Goal: Task Accomplishment & Management: Manage account settings

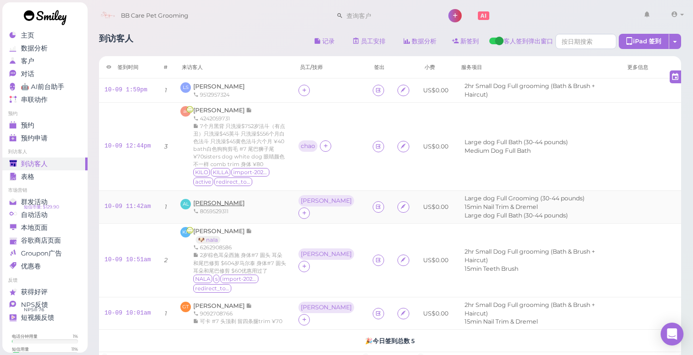
click at [208, 201] on span "[PERSON_NAME]" at bounding box center [218, 202] width 51 height 7
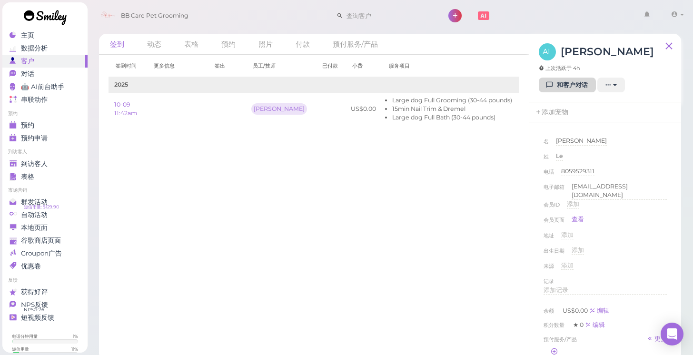
click at [551, 91] on link "和客户对话" at bounding box center [567, 85] width 57 height 15
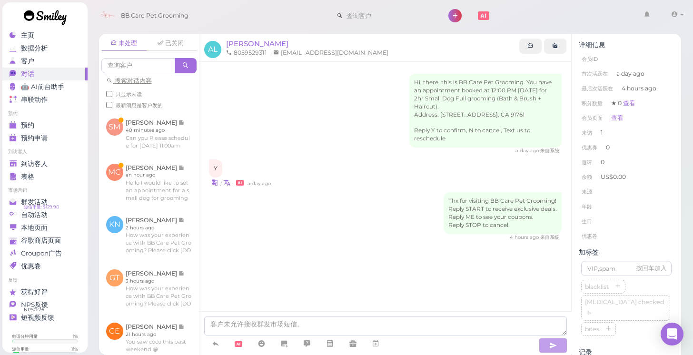
click at [217, 353] on div at bounding box center [370, 345] width 333 height 18
click at [215, 347] on icon at bounding box center [216, 344] width 8 height 10
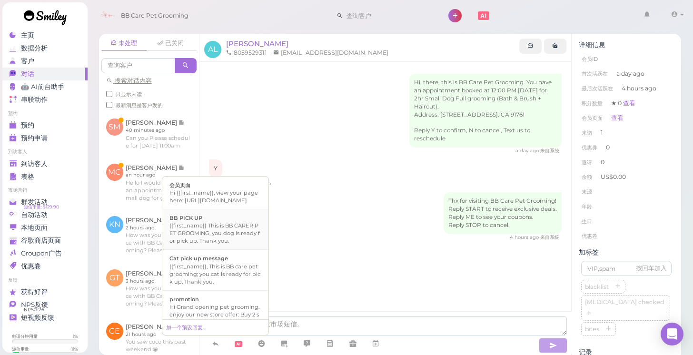
click at [224, 245] on div "{{first_name}} This is BB CARER PET GROOMING, you dog is ready for pick up. Tha…" at bounding box center [215, 233] width 92 height 23
type textarea "{{first_name}} This is BB CARER PET GROOMING, you dog is ready for pick up. Tha…"
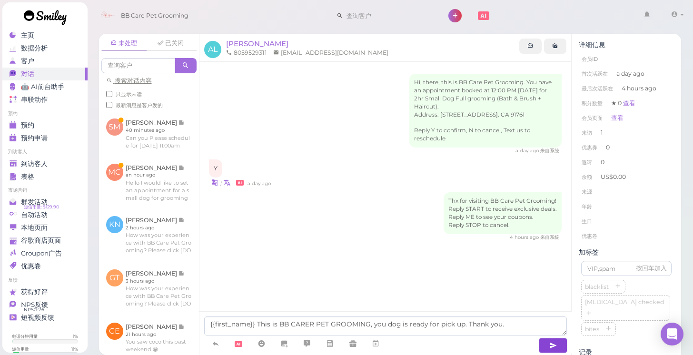
click at [565, 350] on button "button" at bounding box center [553, 345] width 29 height 15
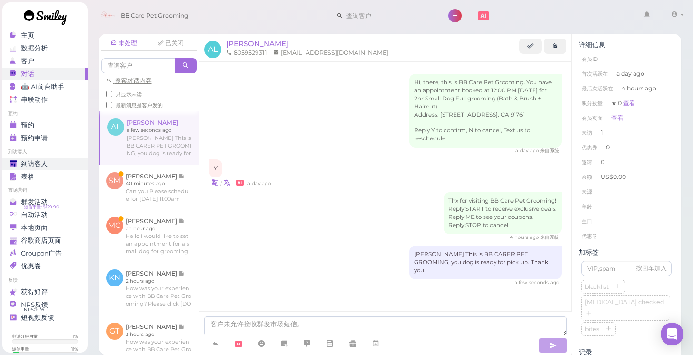
click at [47, 162] on span "到访客人" at bounding box center [34, 164] width 27 height 8
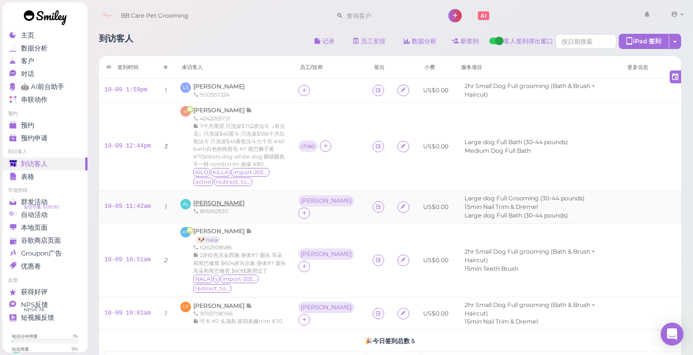
click at [199, 200] on span "[PERSON_NAME]" at bounding box center [218, 202] width 51 height 7
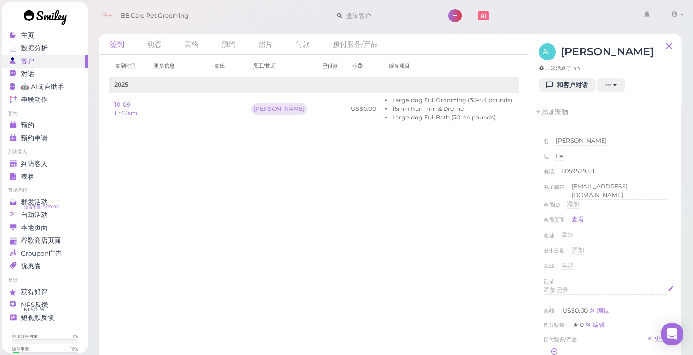
click at [570, 288] on div "添加记录" at bounding box center [605, 290] width 123 height 9
click at [566, 291] on p "黑中型泰迪" at bounding box center [605, 293] width 117 height 9
click at [583, 291] on p "黑泰迪" at bounding box center [605, 293] width 117 height 9
click at [658, 268] on div "来源 添加 Google Yelp Instagram Tiktok Groupon Facebook Friends Street Sign" at bounding box center [605, 268] width 123 height 15
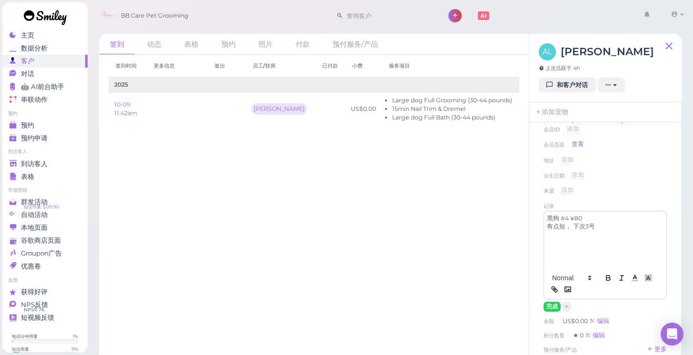
scroll to position [78, 0]
click at [551, 303] on button "完成" at bounding box center [552, 304] width 17 height 10
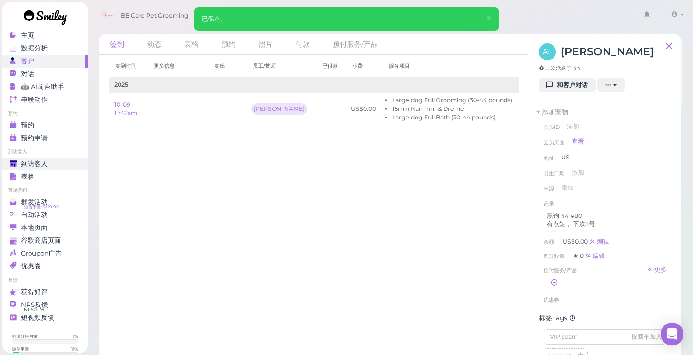
click at [84, 168] on link "到访客人" at bounding box center [44, 164] width 85 height 13
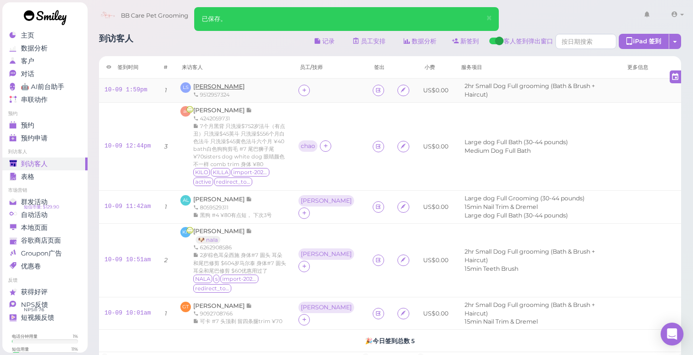
click at [228, 83] on span "[PERSON_NAME]" at bounding box center [218, 86] width 51 height 7
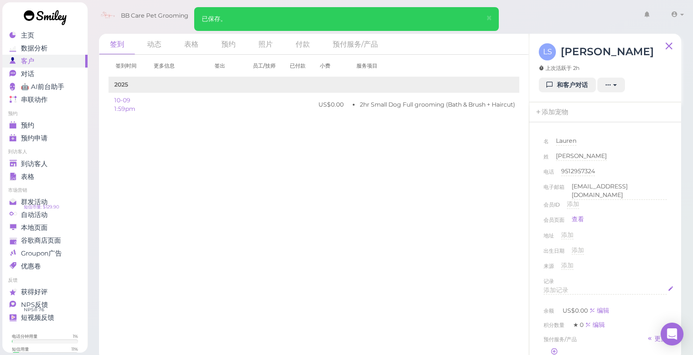
click at [572, 289] on div "添加记录" at bounding box center [605, 290] width 123 height 9
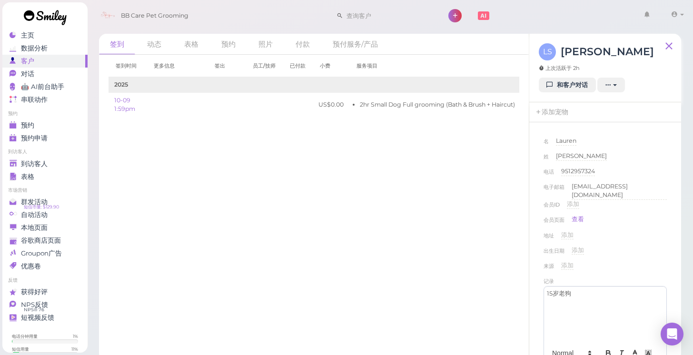
click at [572, 289] on p "15岁老狗" at bounding box center [605, 293] width 117 height 9
click at [349, 238] on div "签到时间 更多信息 签出 员工/技师 已付款 小费 服务项目 2025 10-09 1:59pm US$0.00 2hr Small Dog Full gro…" at bounding box center [314, 205] width 430 height 300
click at [66, 159] on link "到访客人" at bounding box center [44, 164] width 85 height 13
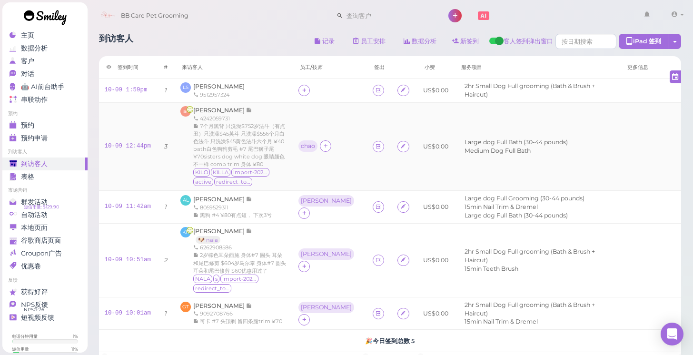
click at [217, 107] on span "[PERSON_NAME]" at bounding box center [219, 110] width 53 height 7
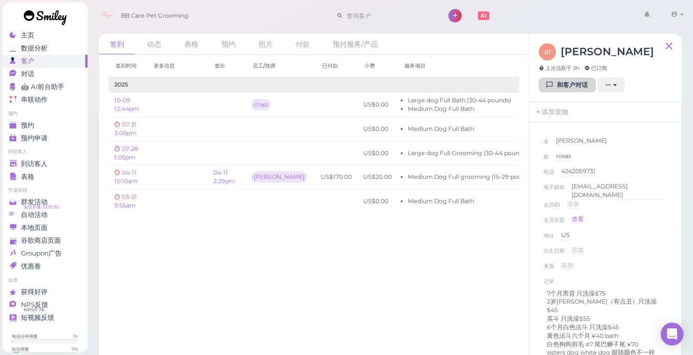
click at [572, 85] on link "和客户对话" at bounding box center [567, 85] width 57 height 15
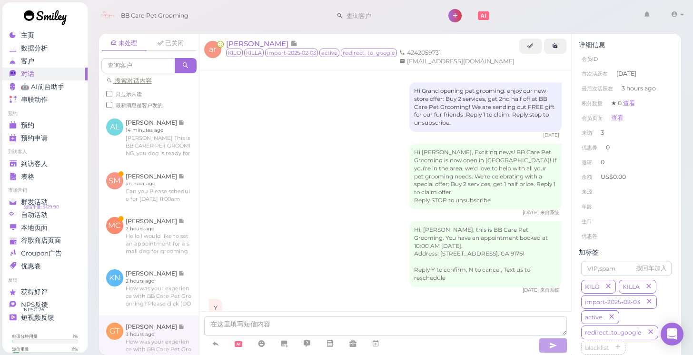
scroll to position [1091, 0]
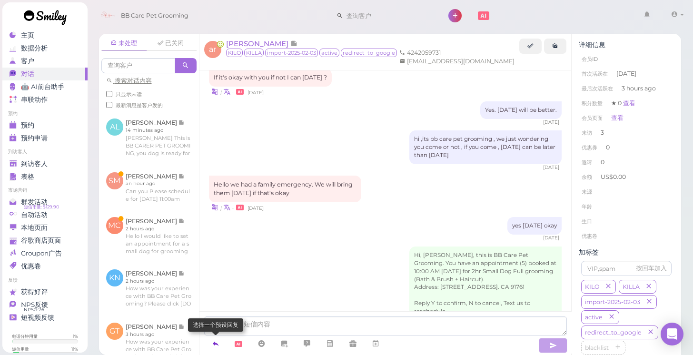
click at [220, 344] on link at bounding box center [215, 344] width 23 height 17
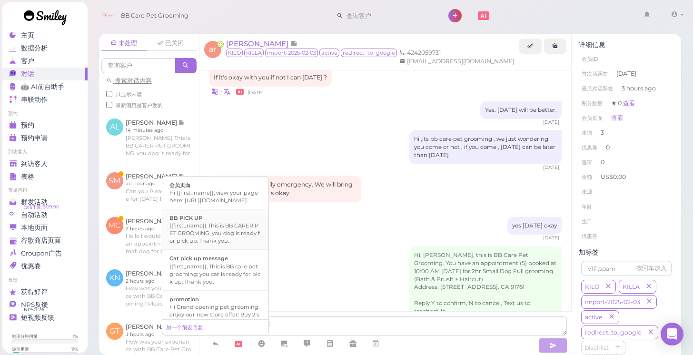
click at [222, 245] on div "{{first_name}} This is BB CARER PET GROOMING, you dog is ready for pick up. Tha…" at bounding box center [215, 233] width 92 height 23
type textarea "{{first_name}} This is BB CARER PET GROOMING, you dog is ready for pick up. Tha…"
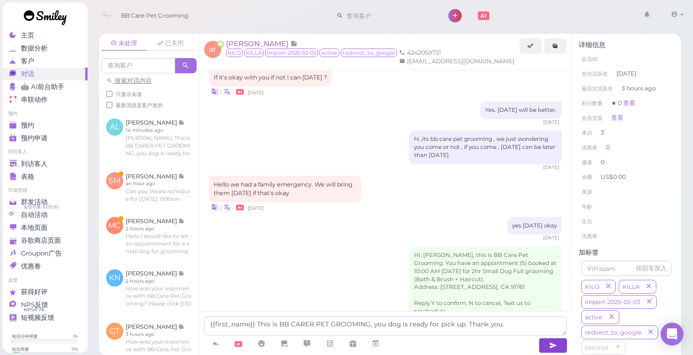
click at [552, 345] on icon "button" at bounding box center [553, 346] width 8 height 10
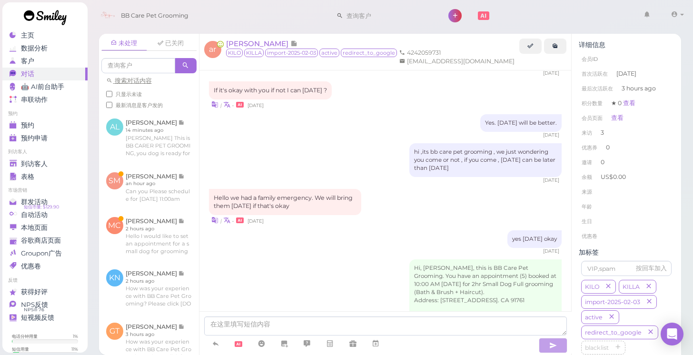
scroll to position [1134, 0]
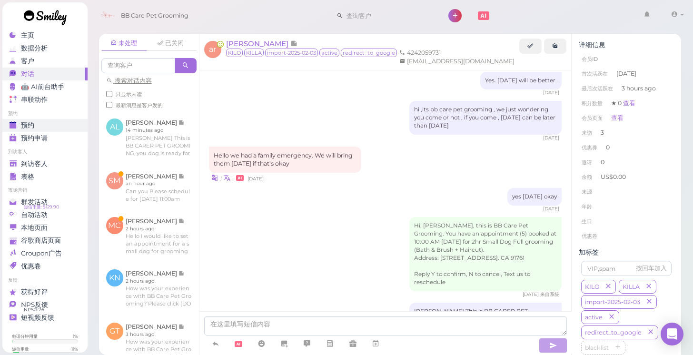
click at [60, 121] on div "预约" at bounding box center [44, 125] width 69 height 8
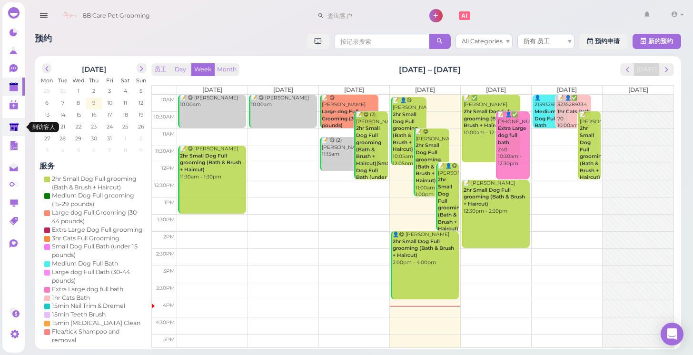
click at [11, 126] on polygon at bounding box center [14, 127] width 9 height 8
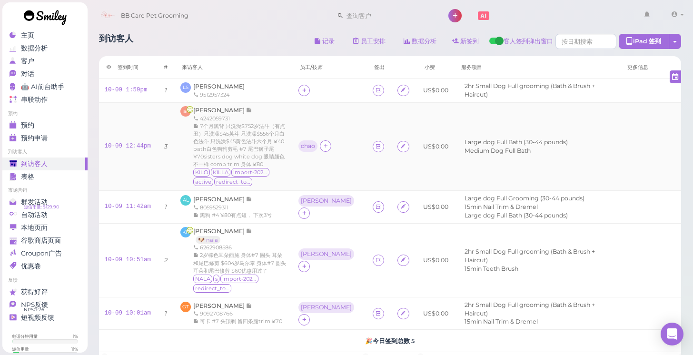
click at [202, 112] on span "[PERSON_NAME]" at bounding box center [219, 110] width 53 height 7
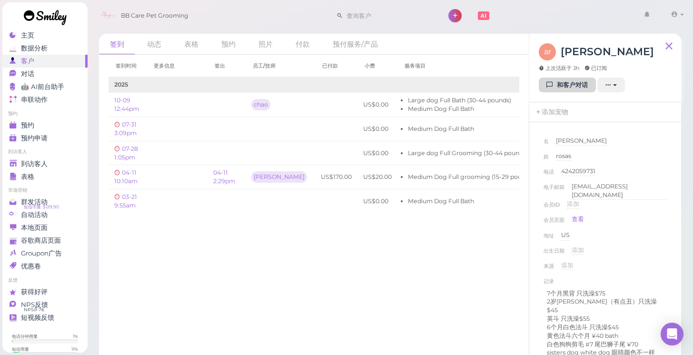
click at [559, 87] on link "和客户对话" at bounding box center [567, 85] width 57 height 15
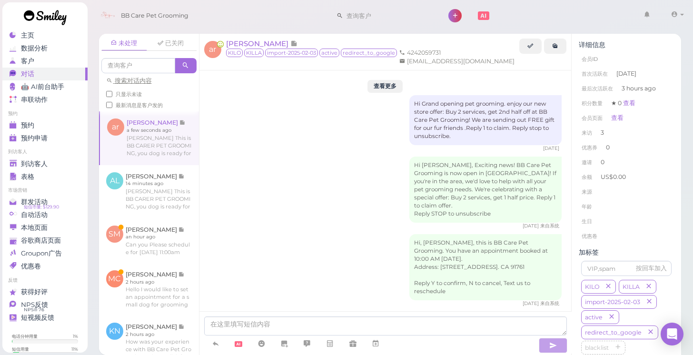
scroll to position [1140, 0]
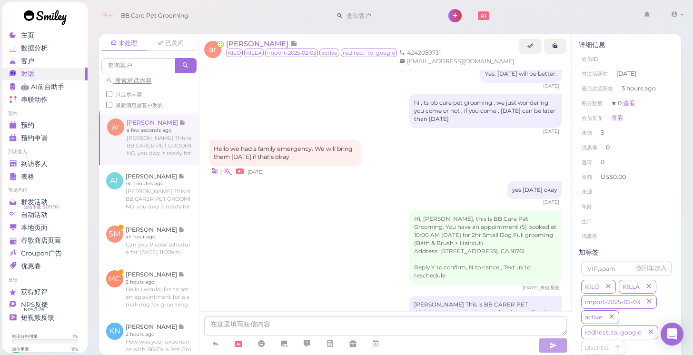
click at [227, 167] on icon at bounding box center [226, 171] width 7 height 9
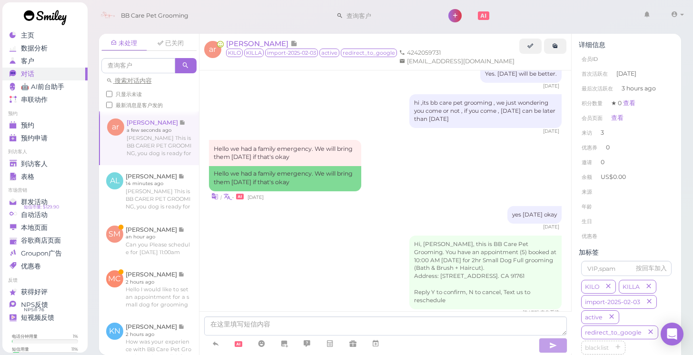
click at [223, 192] on icon at bounding box center [226, 196] width 7 height 9
click at [58, 122] on div "预约" at bounding box center [44, 125] width 69 height 8
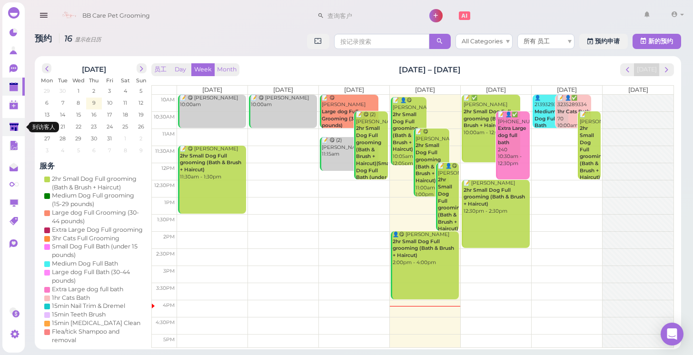
click at [7, 127] on link at bounding box center [13, 127] width 22 height 18
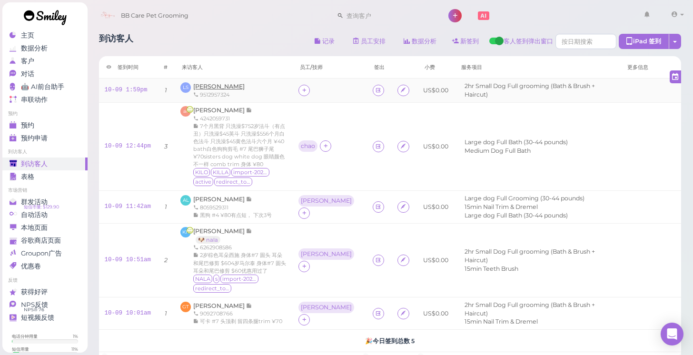
click at [202, 85] on span "[PERSON_NAME]" at bounding box center [218, 86] width 51 height 7
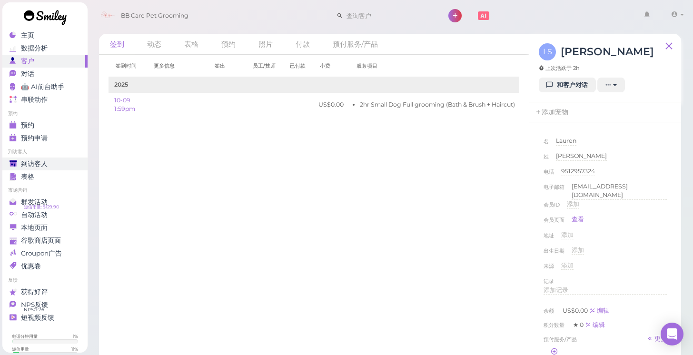
click at [71, 164] on div "到访客人" at bounding box center [44, 164] width 69 height 8
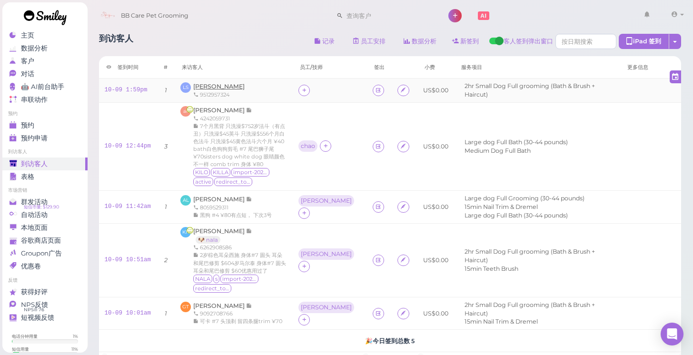
click at [199, 89] on span "[PERSON_NAME]" at bounding box center [218, 86] width 51 height 7
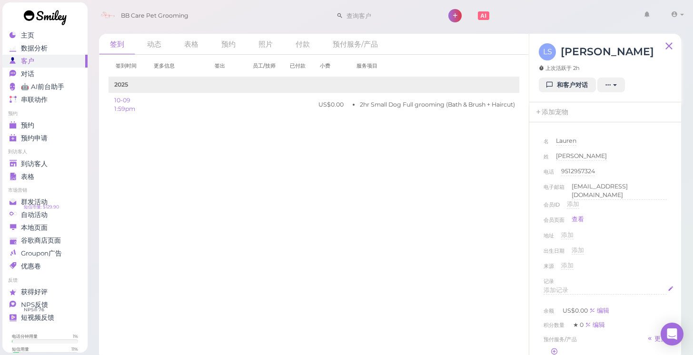
click at [558, 287] on span "添加记录" at bounding box center [556, 290] width 25 height 7
click at [632, 277] on div "记录" at bounding box center [605, 282] width 123 height 10
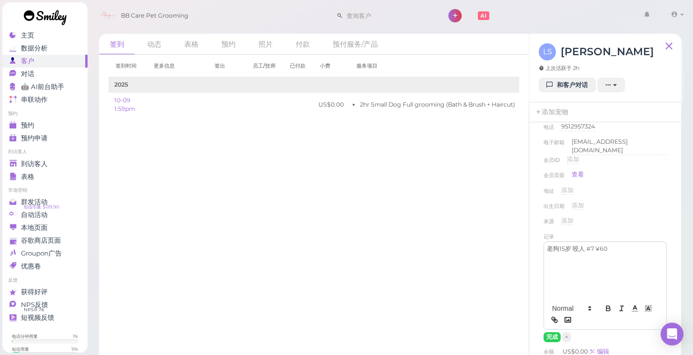
scroll to position [46, 0]
click at [584, 244] on p "老狗15岁 咬人 #7 ¥60" at bounding box center [605, 248] width 117 height 9
click at [555, 331] on button "完成" at bounding box center [552, 336] width 17 height 10
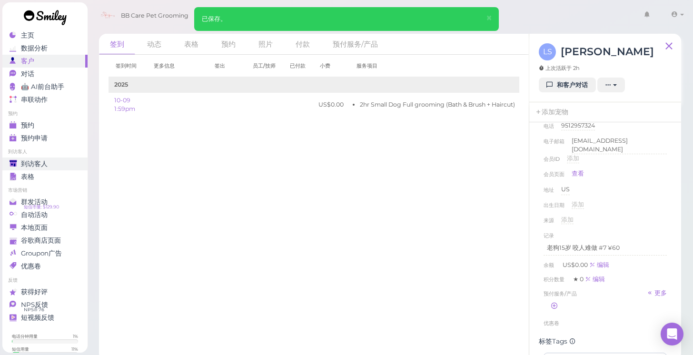
click at [82, 159] on link "到访客人" at bounding box center [44, 164] width 85 height 13
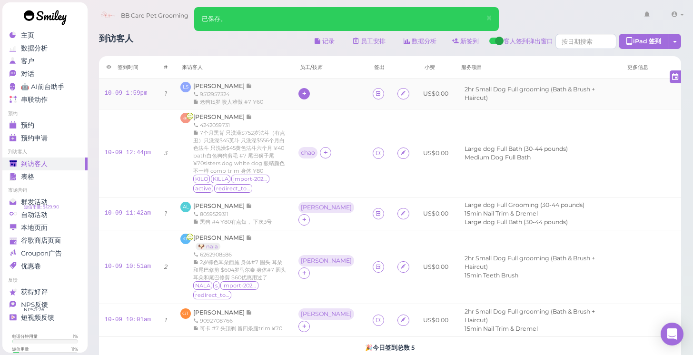
click at [307, 95] on icon at bounding box center [304, 93] width 6 height 7
click at [318, 150] on span "[PERSON_NAME]" at bounding box center [331, 152] width 51 height 7
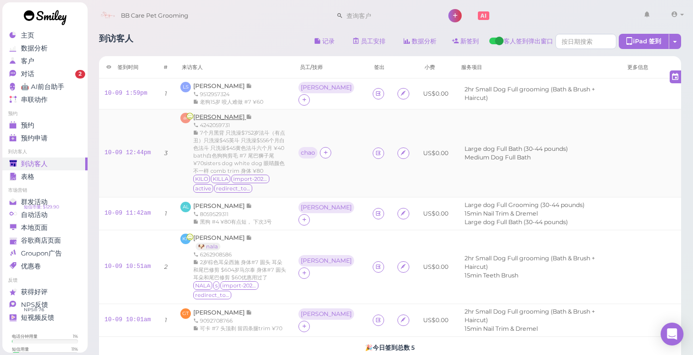
click at [208, 116] on span "[PERSON_NAME]" at bounding box center [219, 116] width 53 height 7
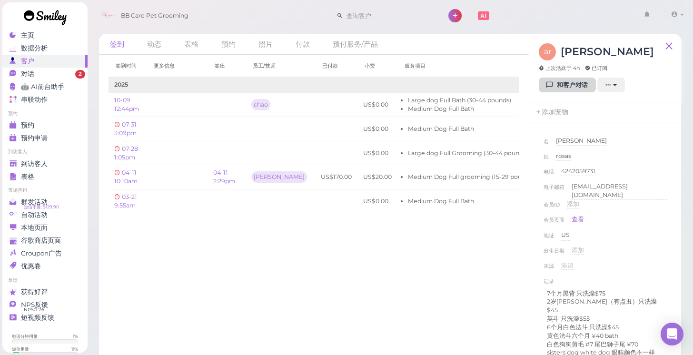
click at [563, 81] on link "和客户对话" at bounding box center [567, 85] width 57 height 15
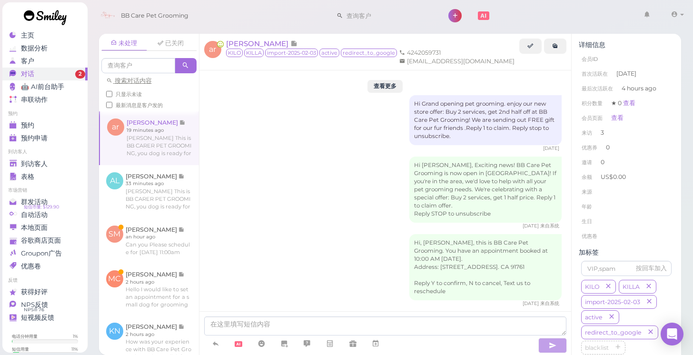
scroll to position [1140, 0]
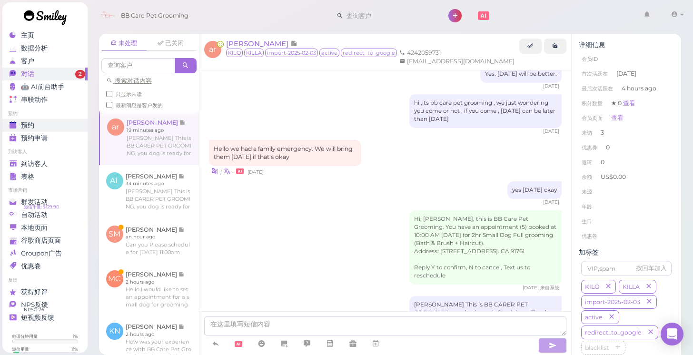
click at [51, 120] on link "预约" at bounding box center [44, 125] width 85 height 13
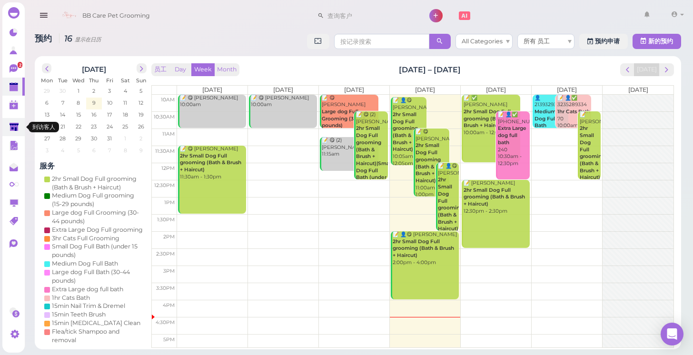
click at [17, 134] on link at bounding box center [13, 127] width 22 height 18
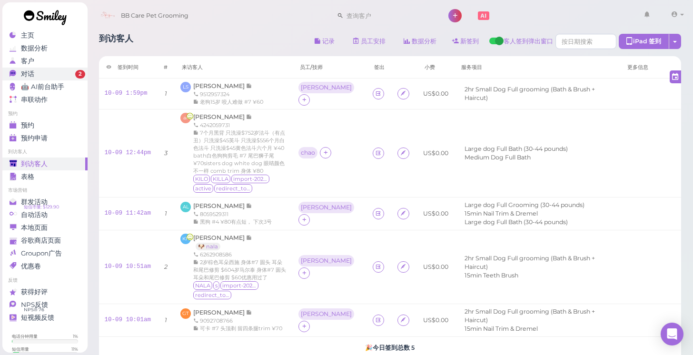
click at [56, 72] on div "对话" at bounding box center [44, 74] width 69 height 8
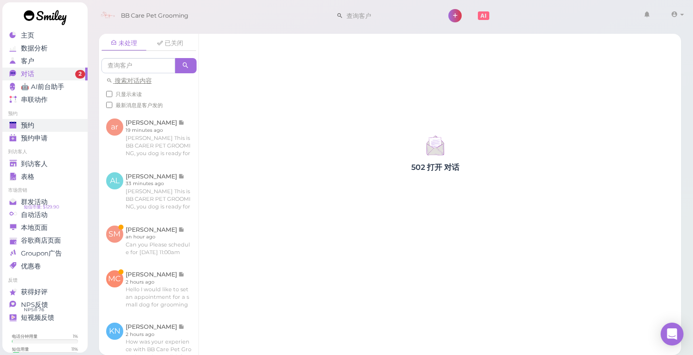
click at [45, 124] on div "预约" at bounding box center [44, 125] width 69 height 8
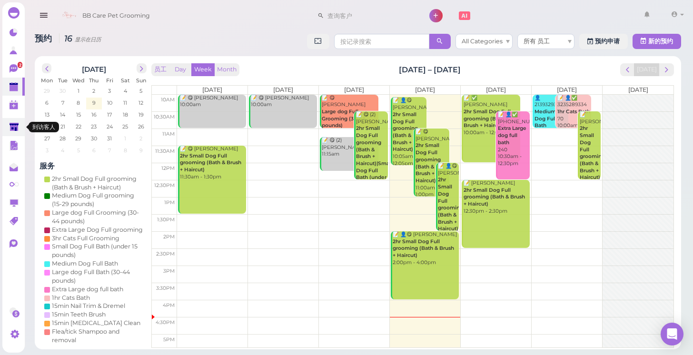
click at [15, 127] on icon at bounding box center [14, 127] width 9 height 7
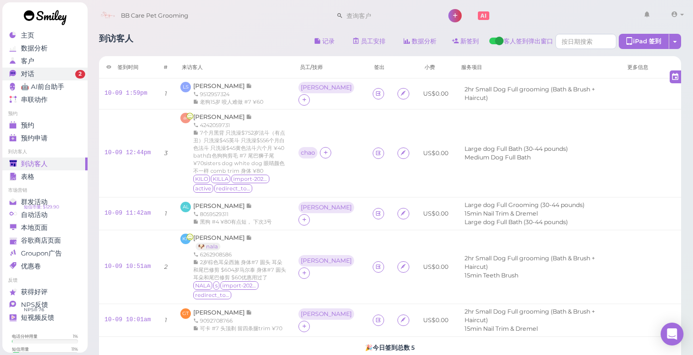
click at [82, 72] on span "2" at bounding box center [80, 74] width 10 height 9
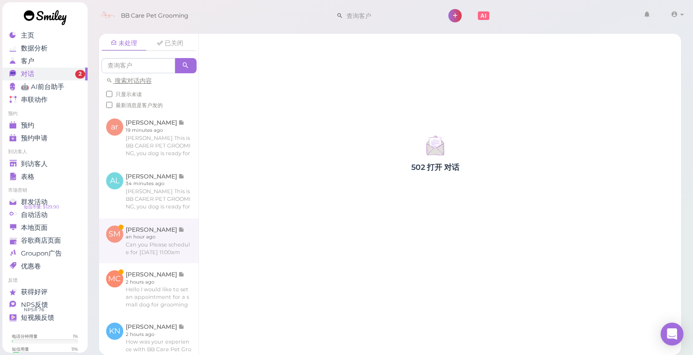
click at [149, 238] on link at bounding box center [148, 240] width 99 height 45
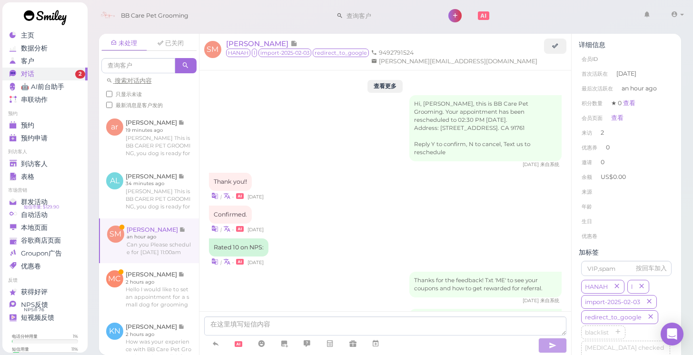
scroll to position [1231, 0]
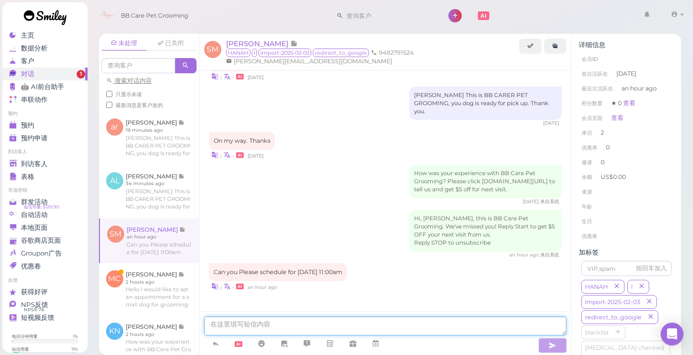
click at [303, 320] on textarea at bounding box center [385, 326] width 363 height 19
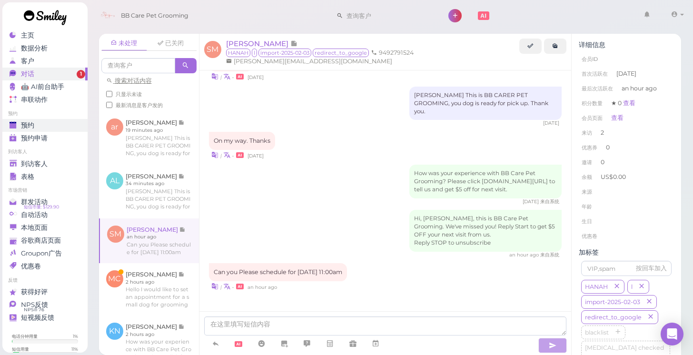
click at [47, 126] on div "预约" at bounding box center [44, 125] width 69 height 8
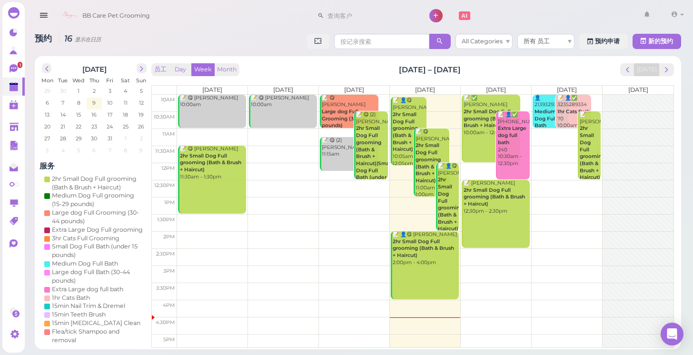
click at [538, 135] on td at bounding box center [425, 137] width 496 height 17
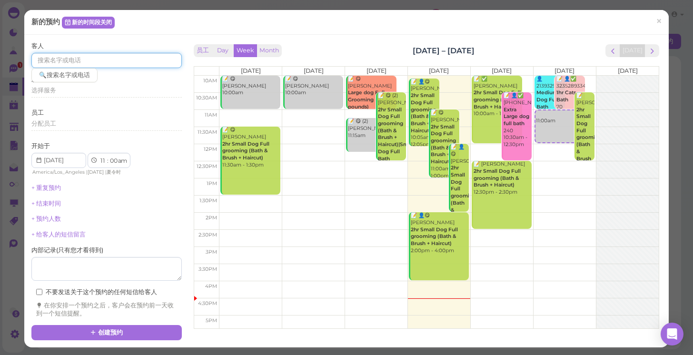
click at [158, 61] on input at bounding box center [106, 60] width 150 height 15
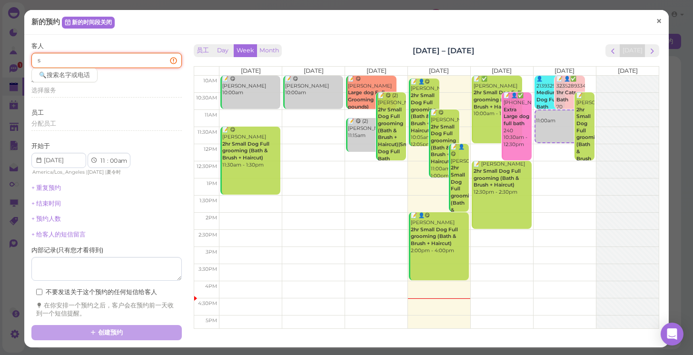
type input "s"
click at [664, 27] on link "×" at bounding box center [659, 22] width 18 height 22
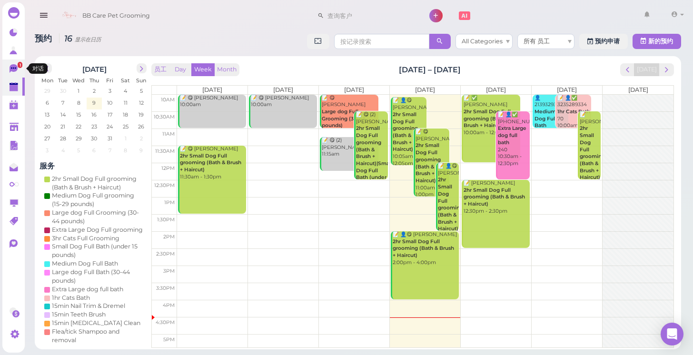
click at [12, 67] on icon at bounding box center [14, 68] width 8 height 9
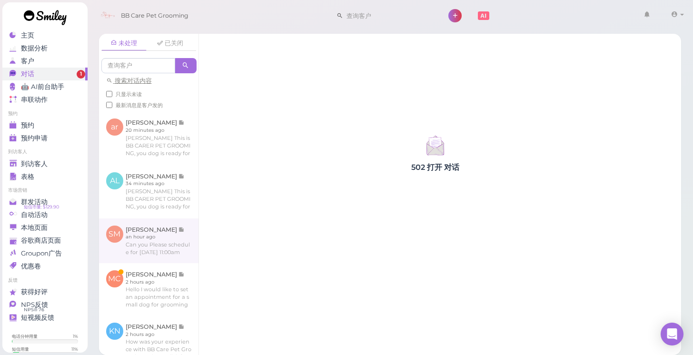
click at [149, 240] on link at bounding box center [148, 240] width 99 height 45
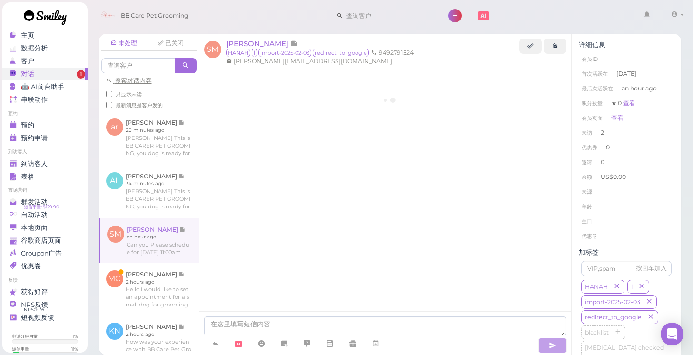
scroll to position [1231, 0]
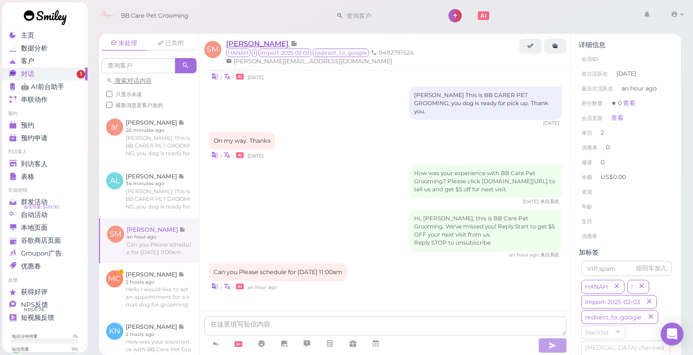
click at [236, 42] on span "[PERSON_NAME]" at bounding box center [258, 43] width 64 height 9
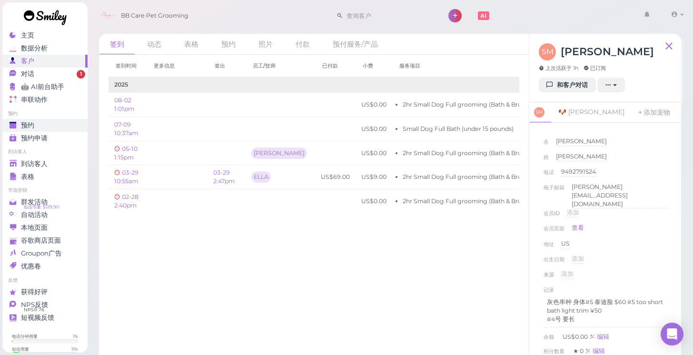
click at [60, 129] on div "预约" at bounding box center [44, 125] width 69 height 8
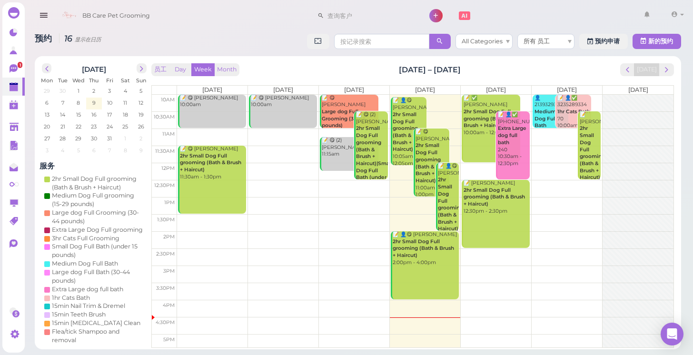
click at [540, 135] on td at bounding box center [425, 137] width 496 height 17
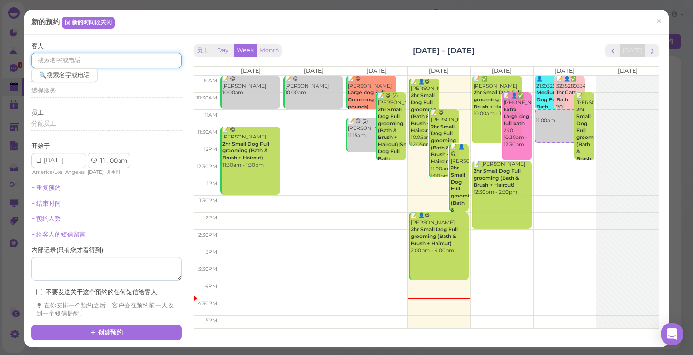
click at [162, 54] on input at bounding box center [106, 60] width 150 height 15
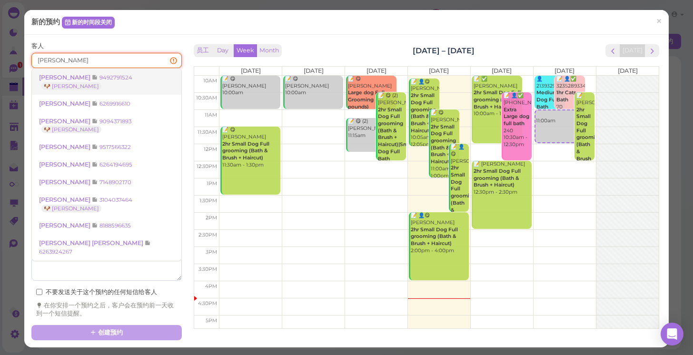
type input "[PERSON_NAME]"
click at [114, 78] on small "9492791524" at bounding box center [115, 77] width 33 height 7
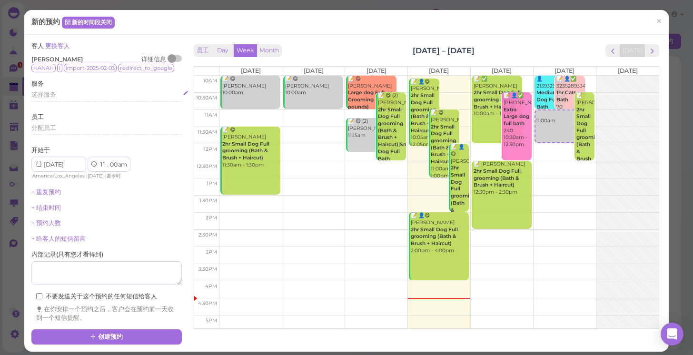
click at [102, 94] on div "选择服务" at bounding box center [106, 94] width 150 height 9
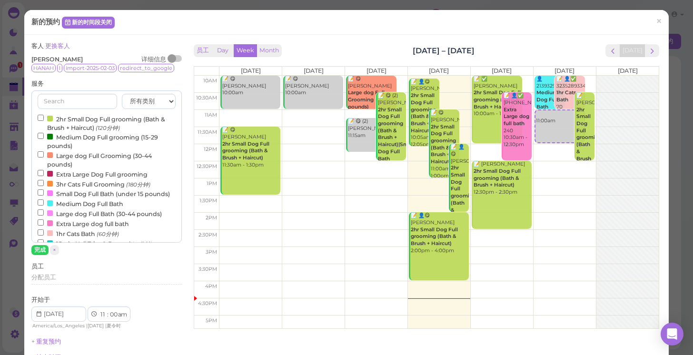
click at [102, 121] on label "2hr Small Dog Full grooming (Bath & Brush + Haircut) (120分钟)" at bounding box center [107, 123] width 138 height 19
click at [44, 121] on input "2hr Small Dog Full grooming (Bath & Brush + Haircut) (120分钟)" at bounding box center [41, 118] width 6 height 6
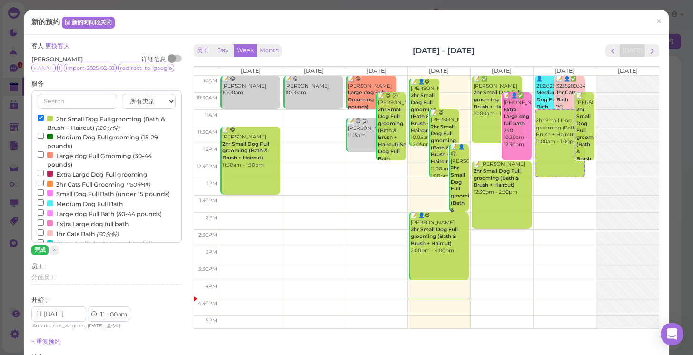
click at [35, 245] on button "完成" at bounding box center [39, 250] width 17 height 10
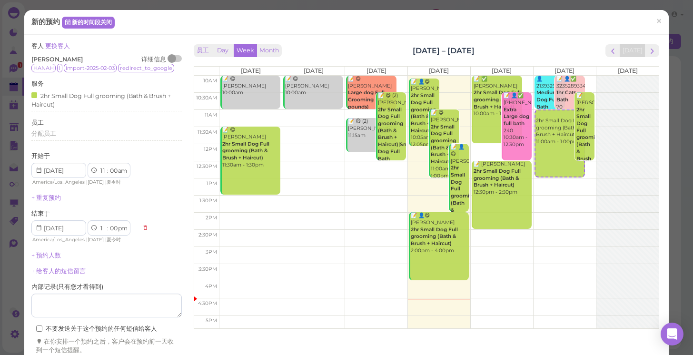
click at [158, 259] on div "客人 更换客人 [PERSON_NAME] 详细信息 HANAH l import-2025-02-03 redirect_to_google 服务 2hr …" at bounding box center [106, 198] width 150 height 313
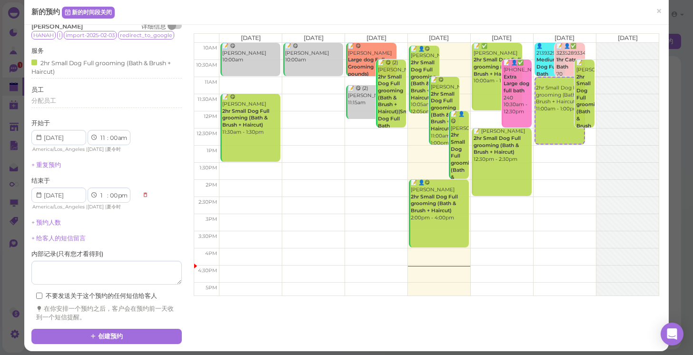
scroll to position [31, 0]
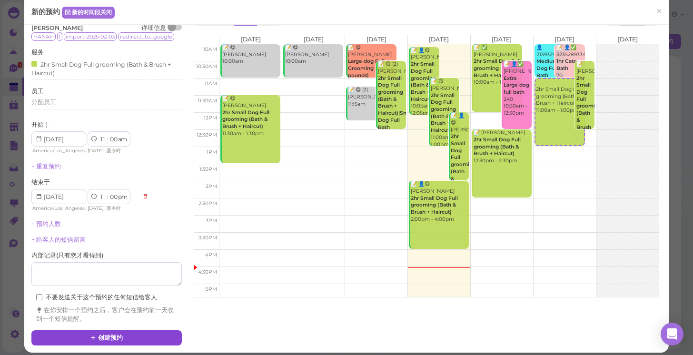
click at [142, 333] on button "创建预约" at bounding box center [106, 337] width 150 height 15
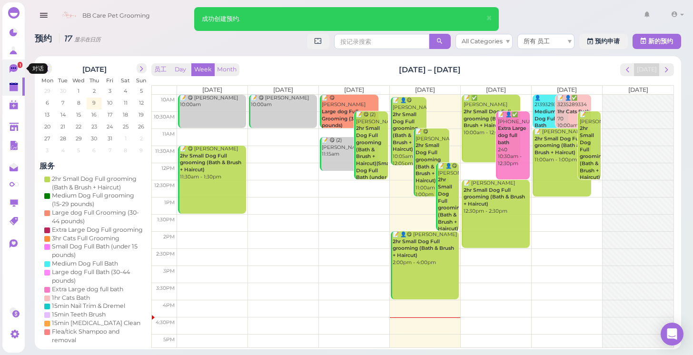
click at [21, 76] on link "1" at bounding box center [13, 68] width 22 height 18
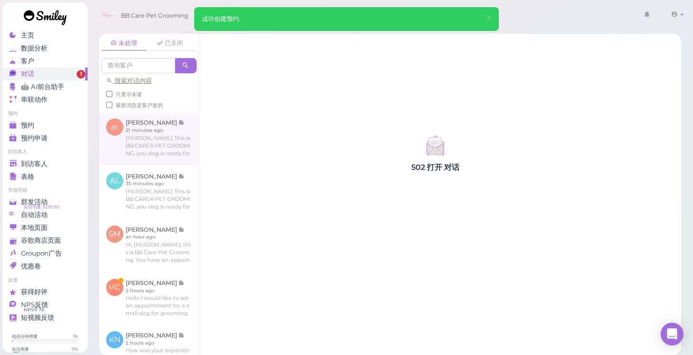
click at [126, 138] on link at bounding box center [148, 137] width 99 height 53
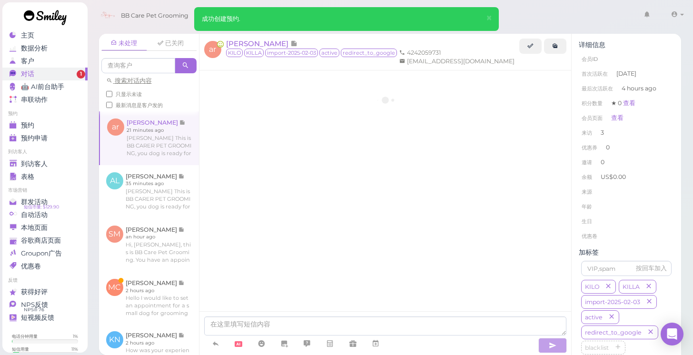
scroll to position [1140, 0]
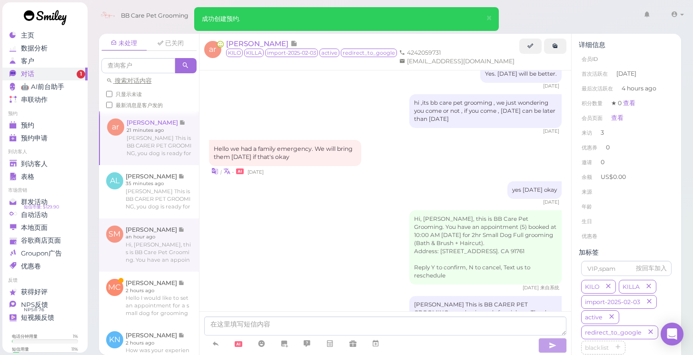
click at [141, 238] on link at bounding box center [149, 244] width 100 height 53
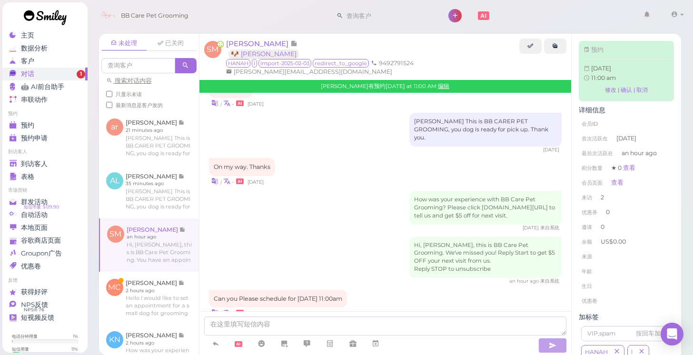
scroll to position [1243, 0]
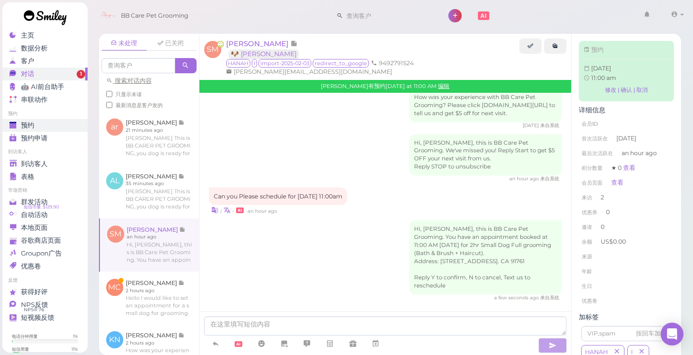
click at [57, 119] on link "预约" at bounding box center [44, 125] width 85 height 13
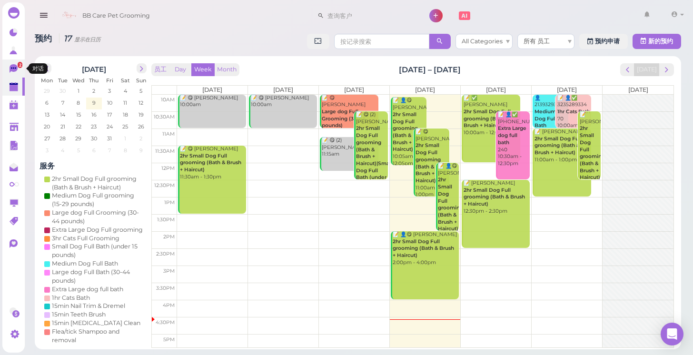
click at [10, 69] on icon at bounding box center [14, 68] width 8 height 9
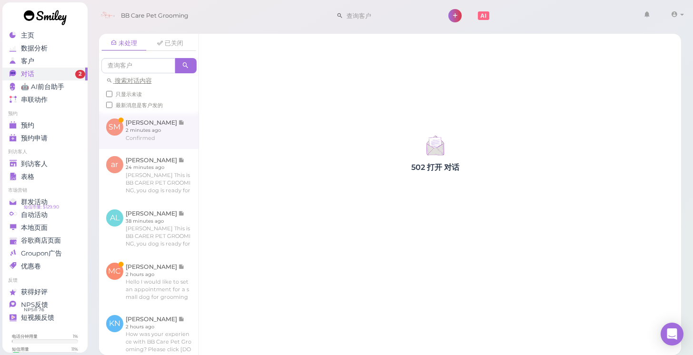
click at [137, 138] on link at bounding box center [148, 129] width 99 height 37
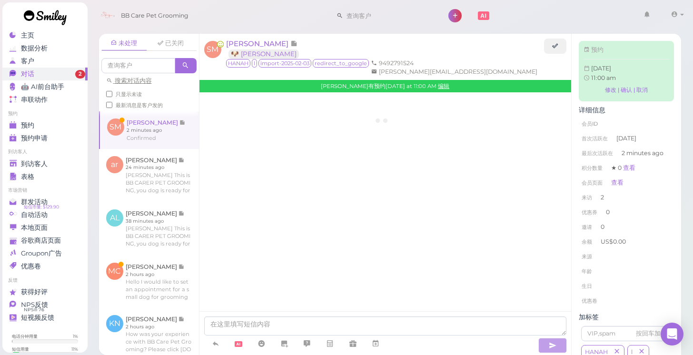
scroll to position [1243, 0]
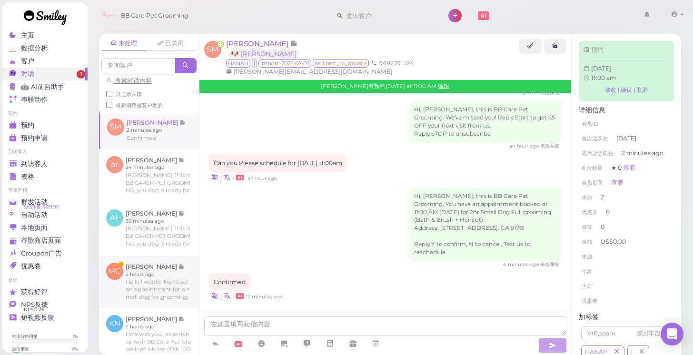
click at [145, 287] on link at bounding box center [149, 282] width 100 height 52
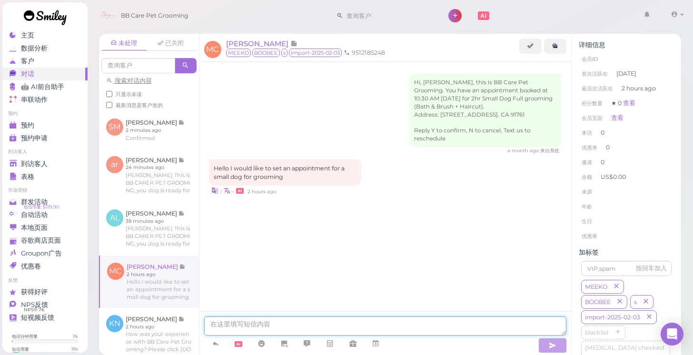
click at [270, 330] on textarea at bounding box center [385, 326] width 363 height 19
click at [236, 324] on textarea at bounding box center [385, 326] width 363 height 19
type textarea "s"
type textarea "sure, [DATE]"
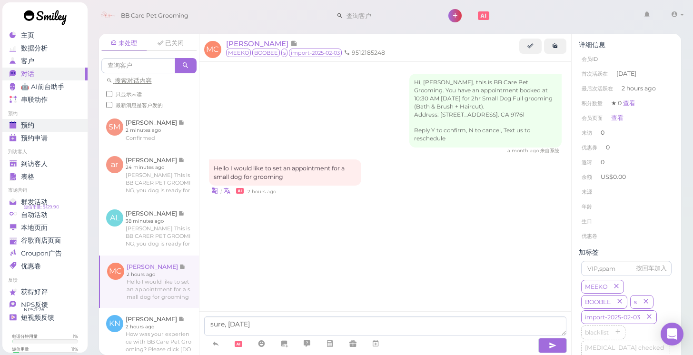
click at [53, 129] on link "预约" at bounding box center [44, 125] width 85 height 13
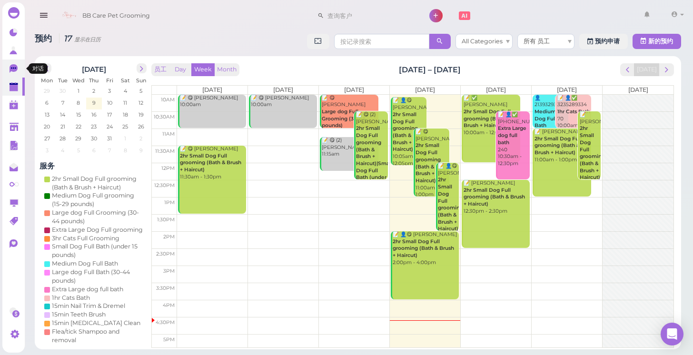
click at [16, 69] on icon at bounding box center [14, 68] width 8 height 9
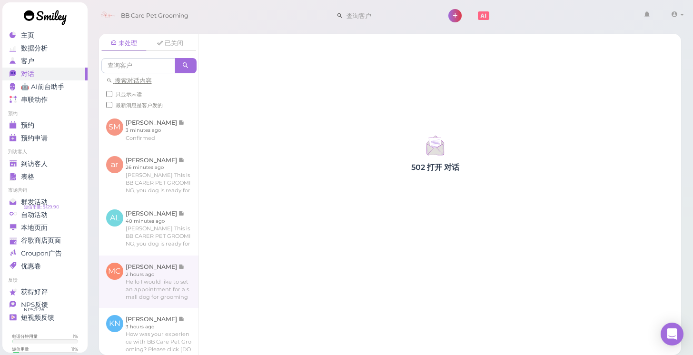
click at [159, 285] on link at bounding box center [148, 282] width 99 height 52
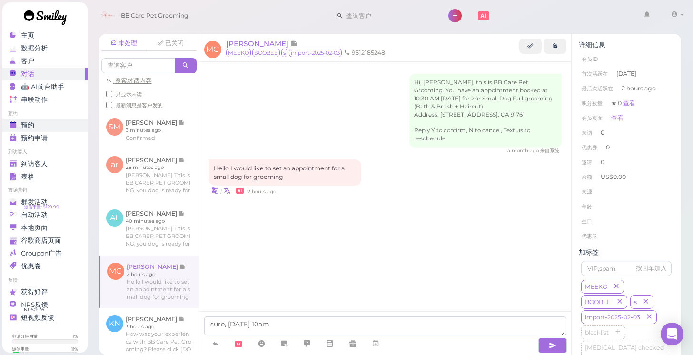
type textarea "sure, [DATE] 10am"
click at [68, 129] on link "预约" at bounding box center [44, 125] width 85 height 13
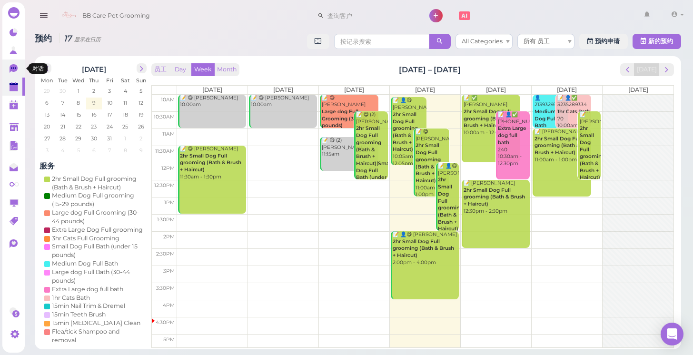
click at [12, 72] on icon at bounding box center [15, 69] width 10 height 10
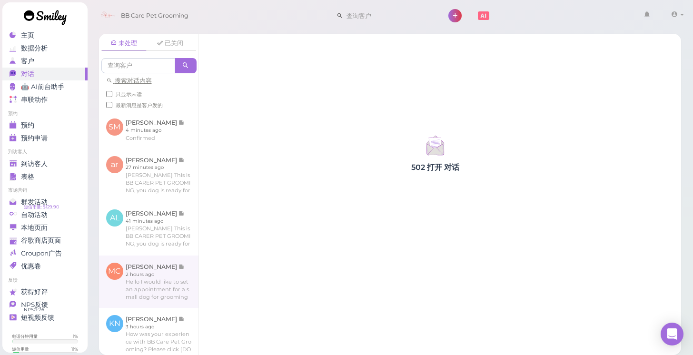
click at [157, 270] on link at bounding box center [148, 282] width 99 height 52
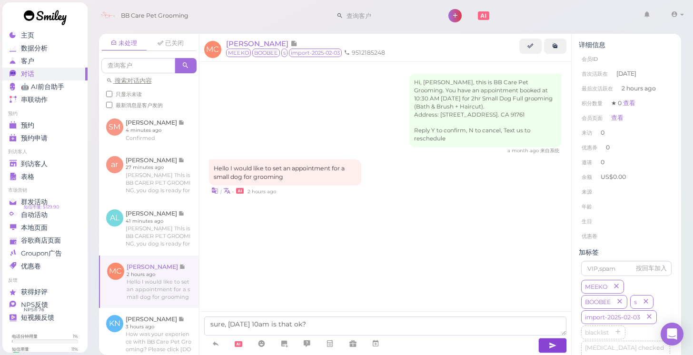
type textarea "sure, [DATE] 10am is that ok?"
click at [554, 345] on icon "button" at bounding box center [553, 346] width 8 height 10
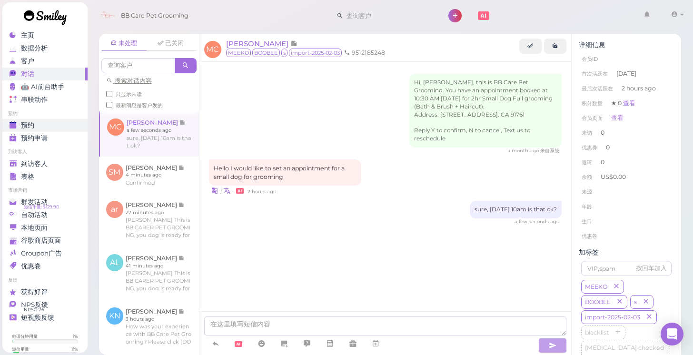
click at [41, 123] on div "预约" at bounding box center [44, 125] width 69 height 8
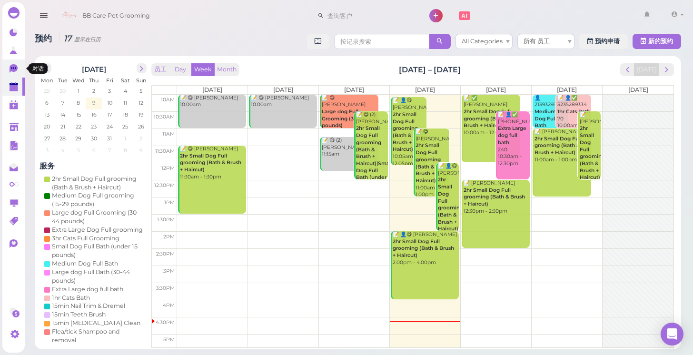
click at [15, 69] on icon at bounding box center [13, 67] width 5 height 1
